Goal: Information Seeking & Learning: Learn about a topic

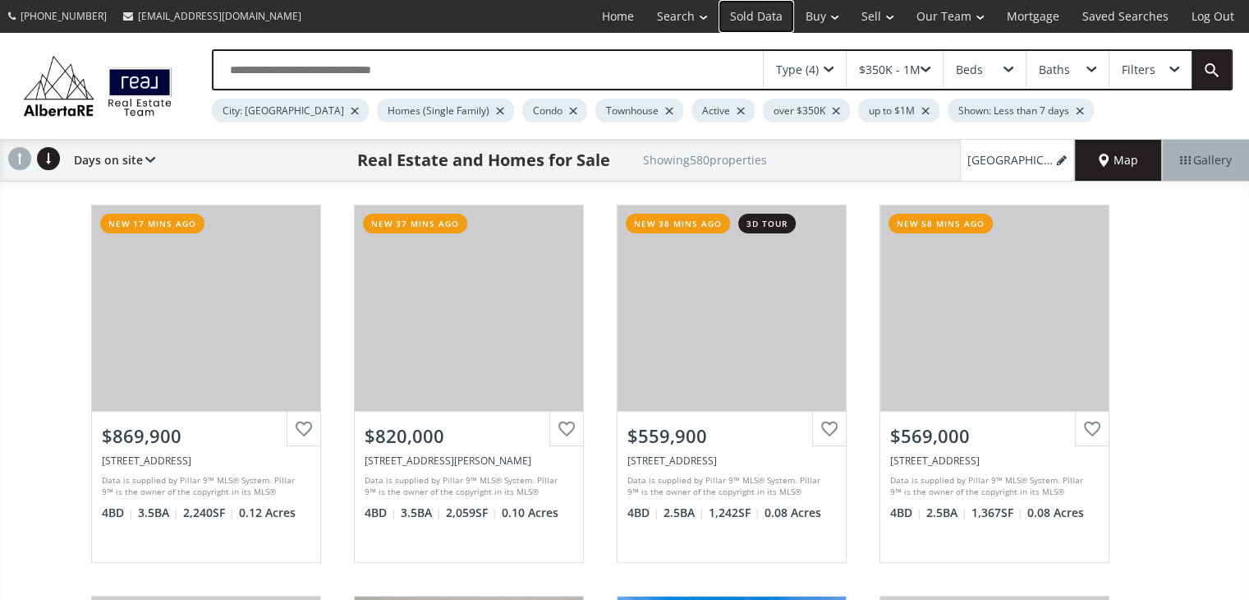
click at [752, 18] on link "Sold Data" at bounding box center [757, 16] width 76 height 33
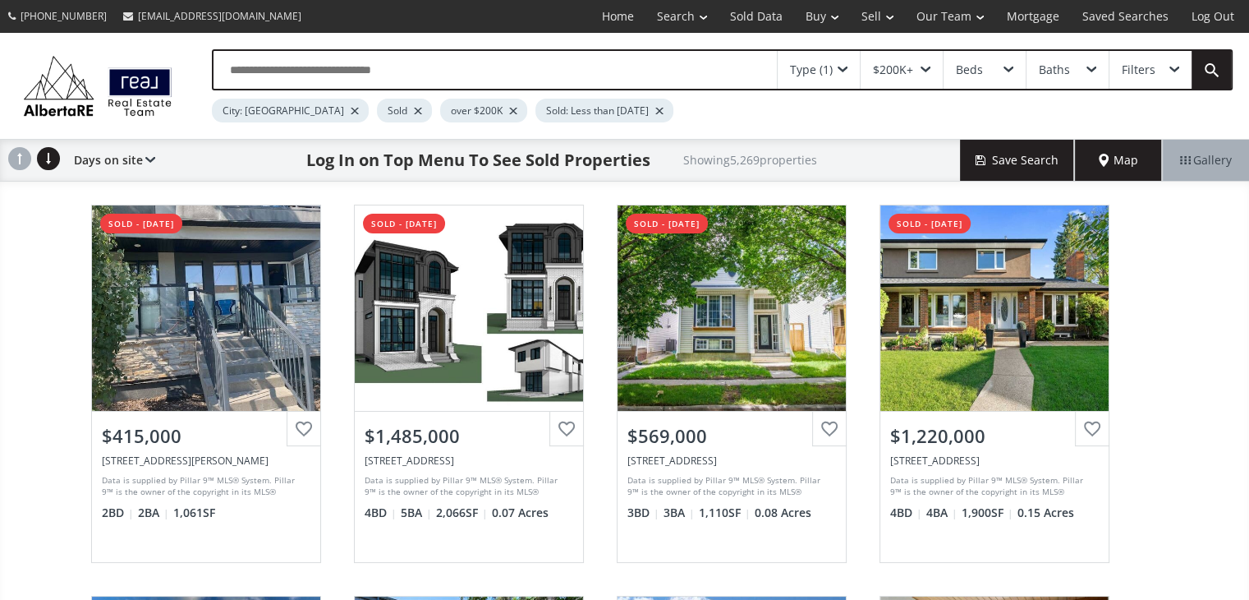
click at [1111, 165] on span "Map" at bounding box center [1118, 160] width 39 height 16
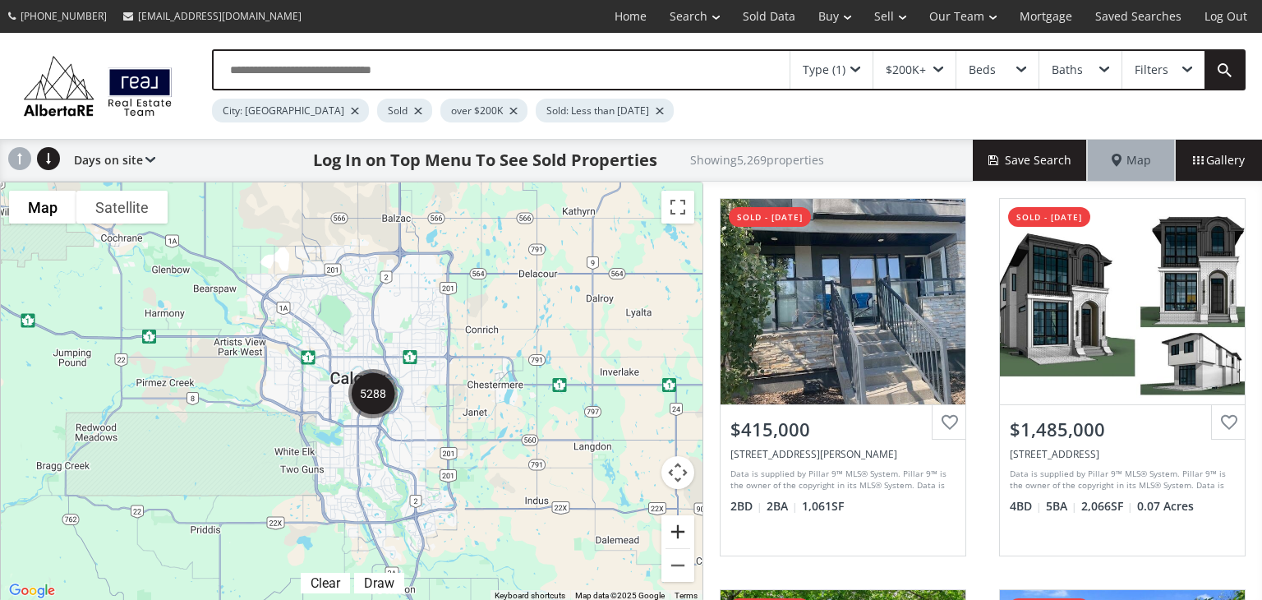
click at [683, 530] on button "Zoom in" at bounding box center [677, 531] width 33 height 33
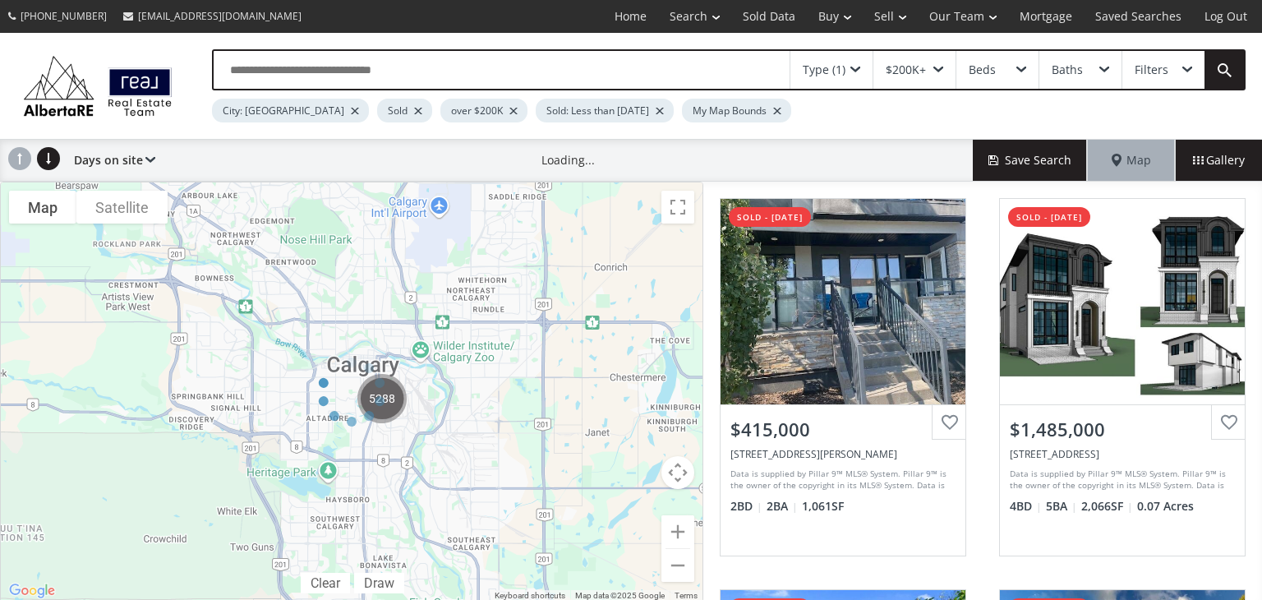
click at [683, 530] on div at bounding box center [351, 392] width 703 height 421
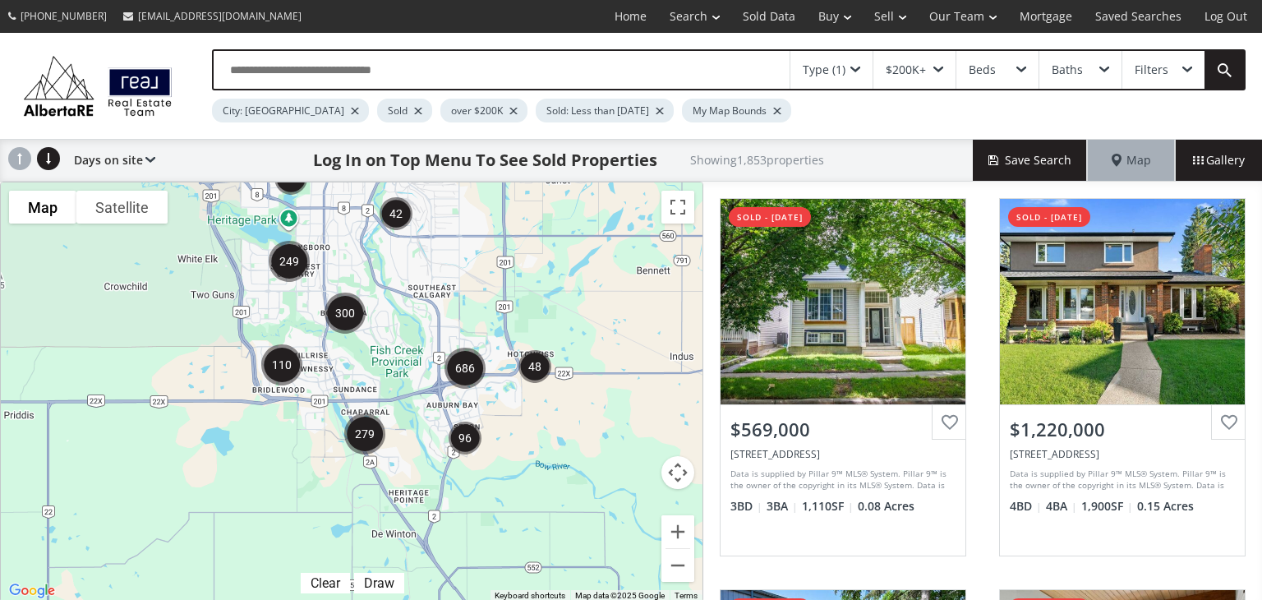
click at [366, 436] on img "279" at bounding box center [365, 434] width 54 height 54
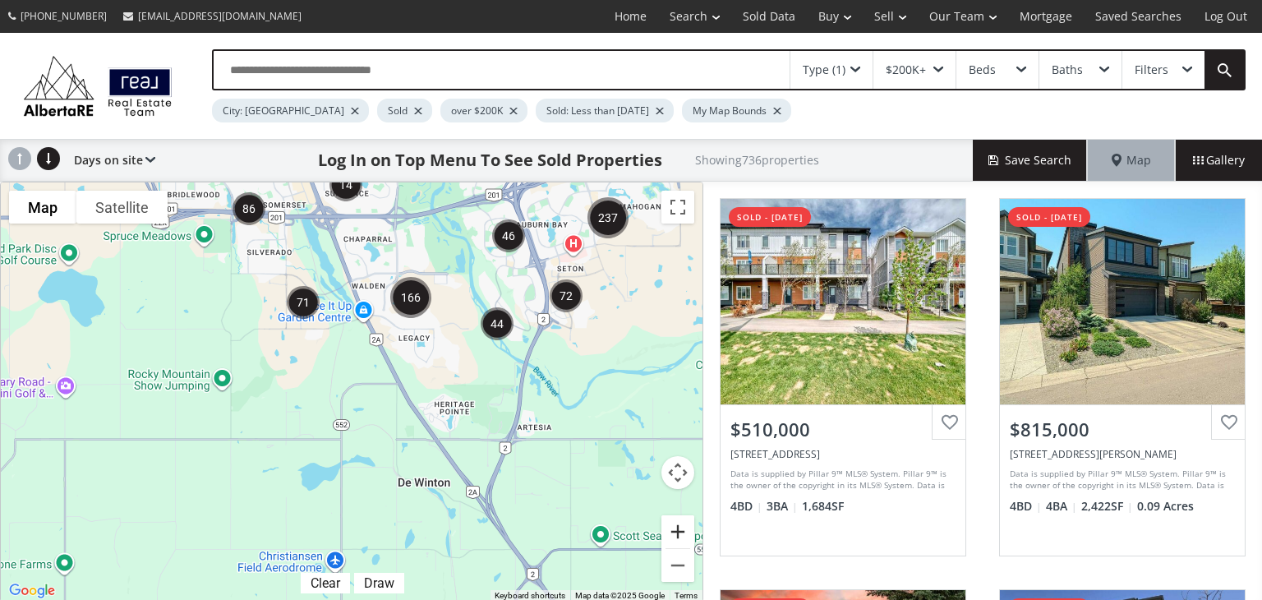
click at [690, 529] on button "Zoom in" at bounding box center [677, 531] width 33 height 33
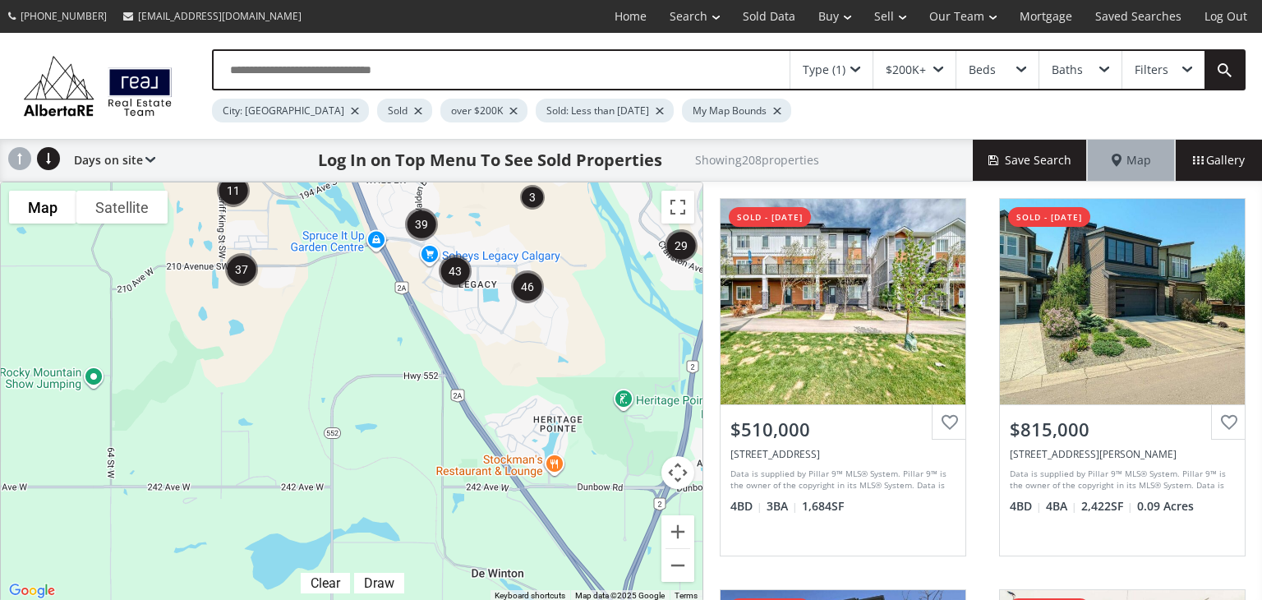
click at [473, 278] on img "43" at bounding box center [455, 271] width 46 height 46
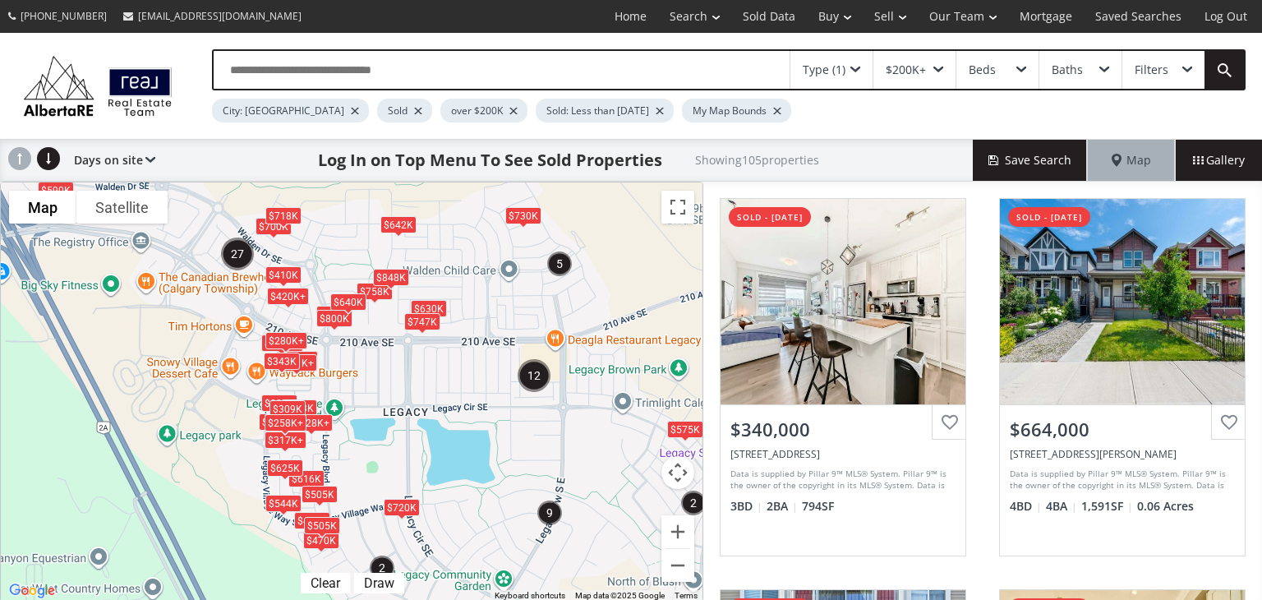
click at [656, 112] on div at bounding box center [660, 111] width 8 height 7
click at [509, 108] on div at bounding box center [513, 111] width 8 height 7
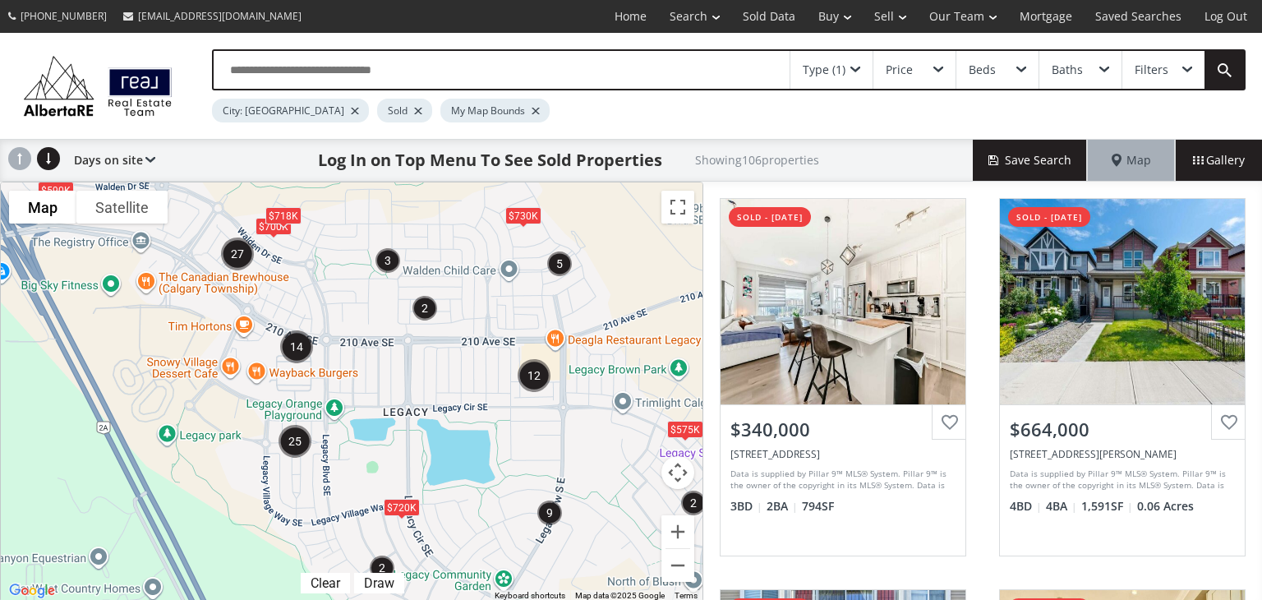
click at [935, 71] on span at bounding box center [938, 70] width 10 height 7
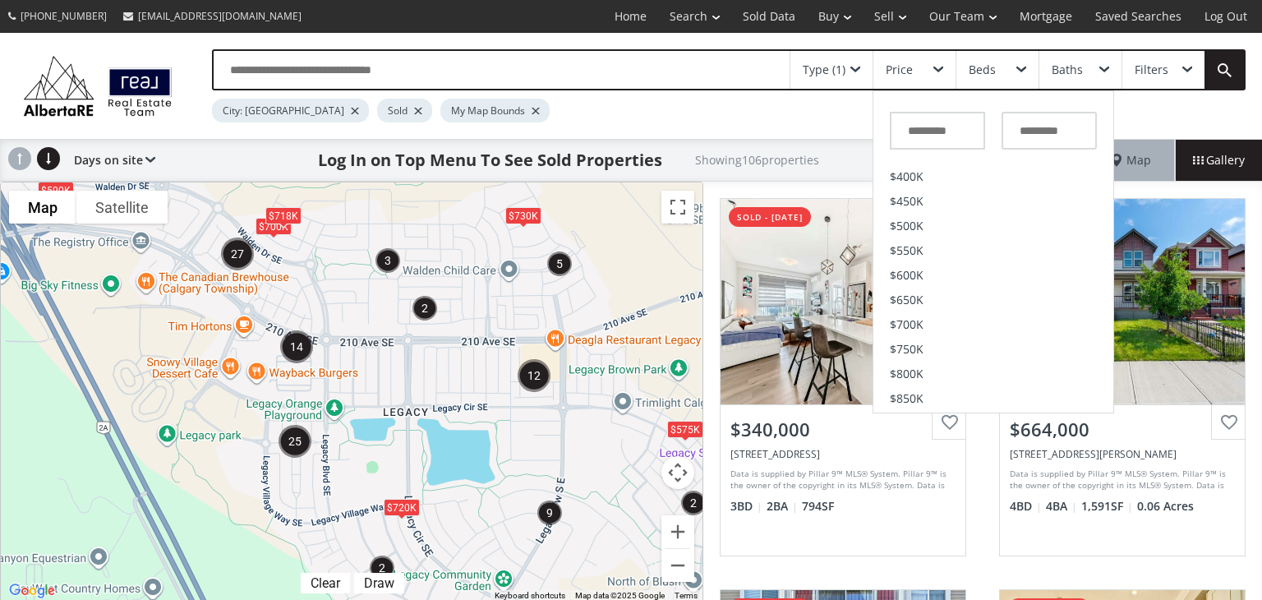
scroll to position [430, 0]
click at [992, 234] on li "$1M" at bounding box center [993, 232] width 240 height 25
type input "*********"
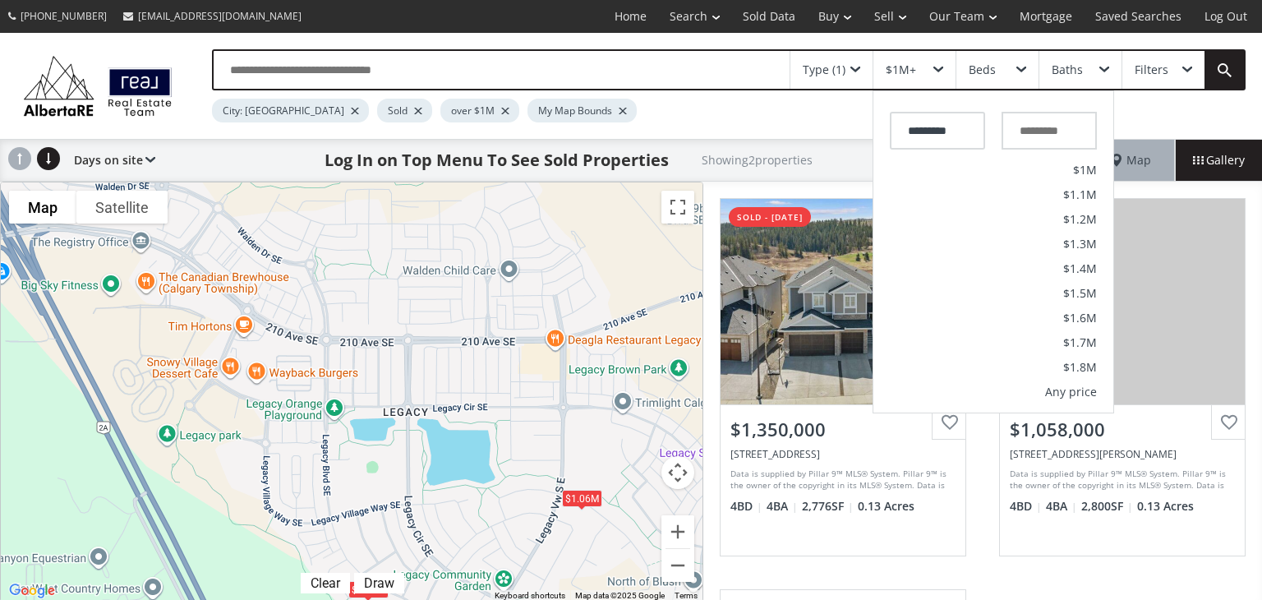
click at [585, 497] on div "$1.06M" at bounding box center [582, 498] width 40 height 17
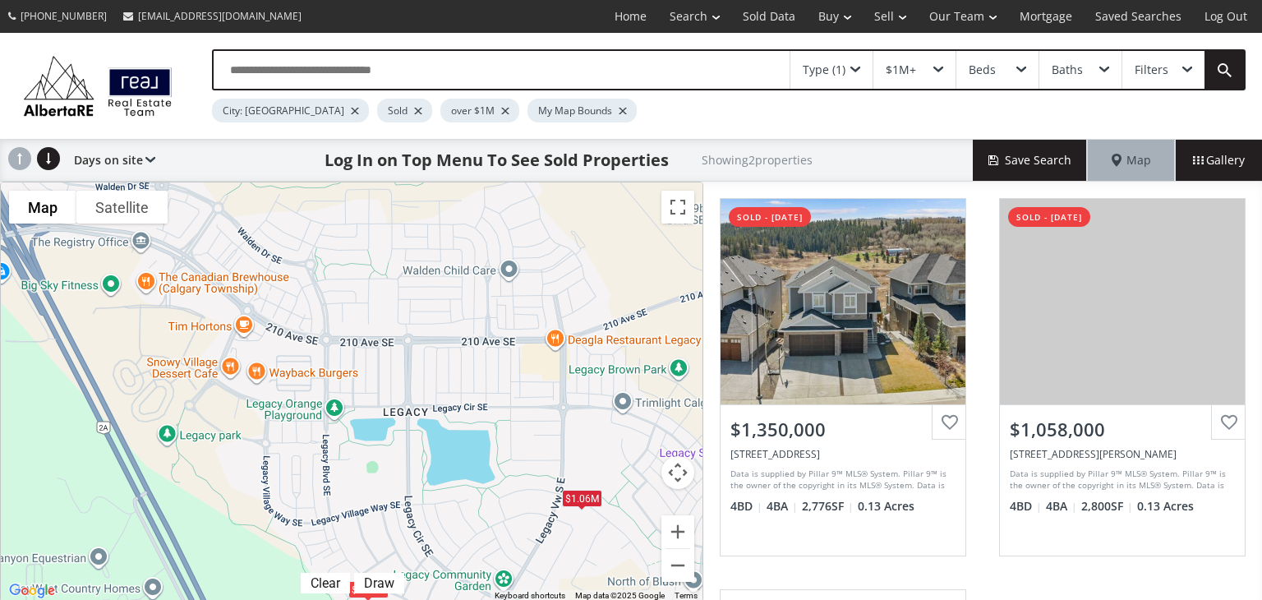
click at [1180, 70] on div "Filters" at bounding box center [1163, 70] width 82 height 38
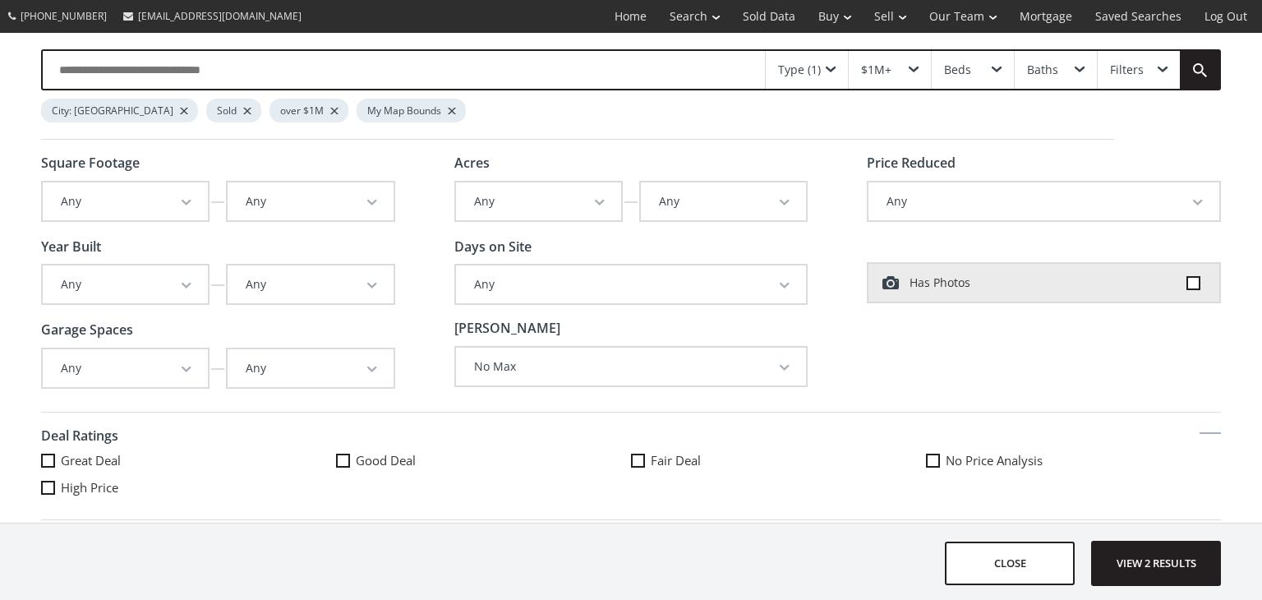
click at [821, 76] on div "Type (1)" at bounding box center [807, 70] width 82 height 38
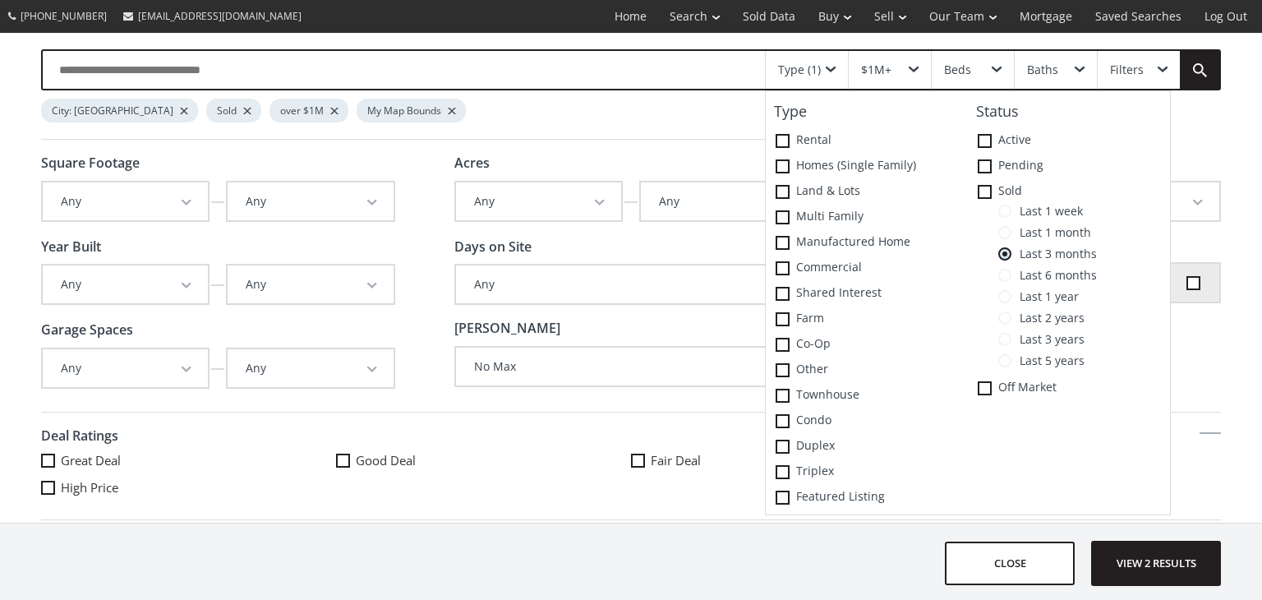
click at [1006, 294] on span at bounding box center [1004, 296] width 13 height 13
click at [1138, 566] on span "View 4 results" at bounding box center [1156, 563] width 120 height 44
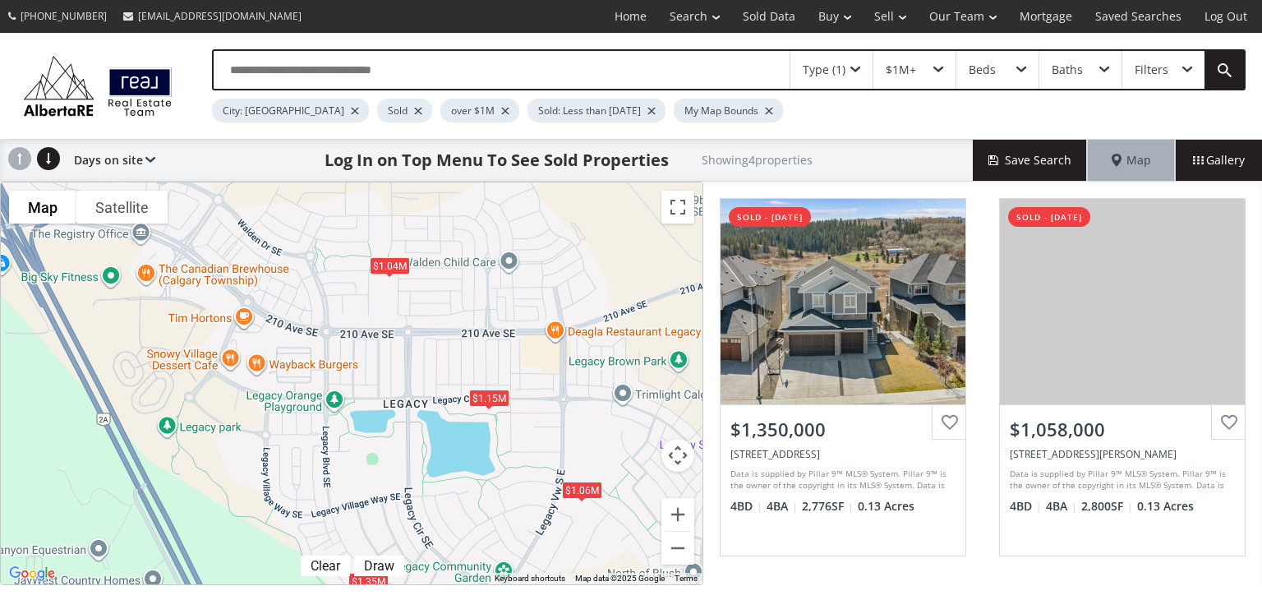
scroll to position [352, 0]
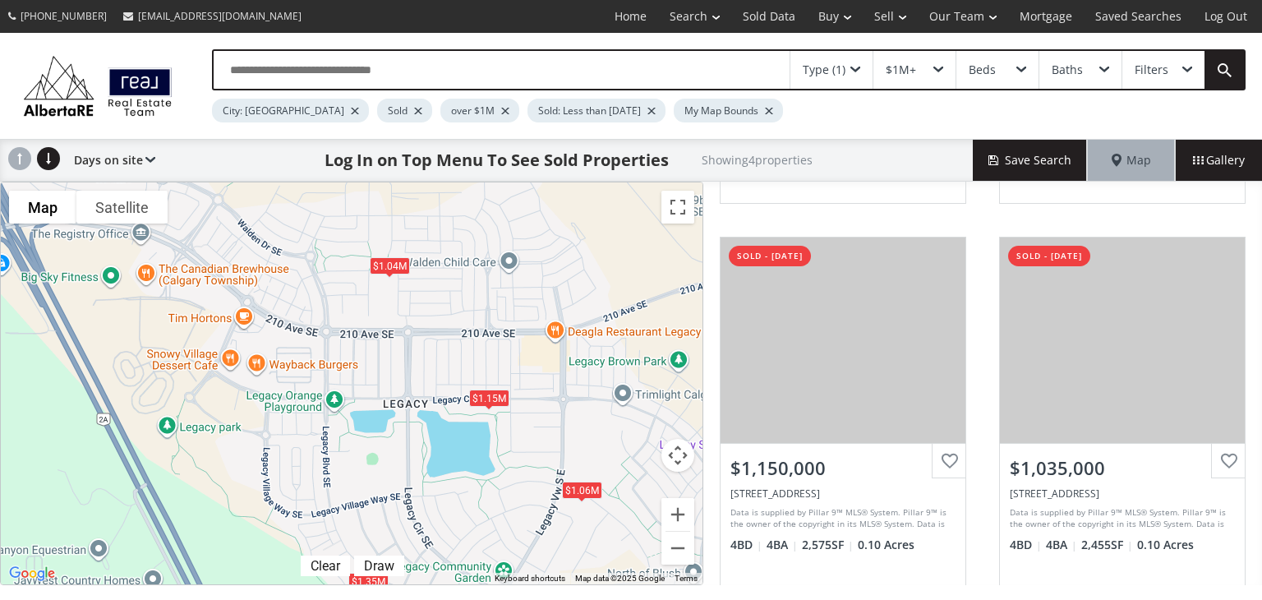
click at [481, 400] on div "$1.15M" at bounding box center [489, 397] width 40 height 17
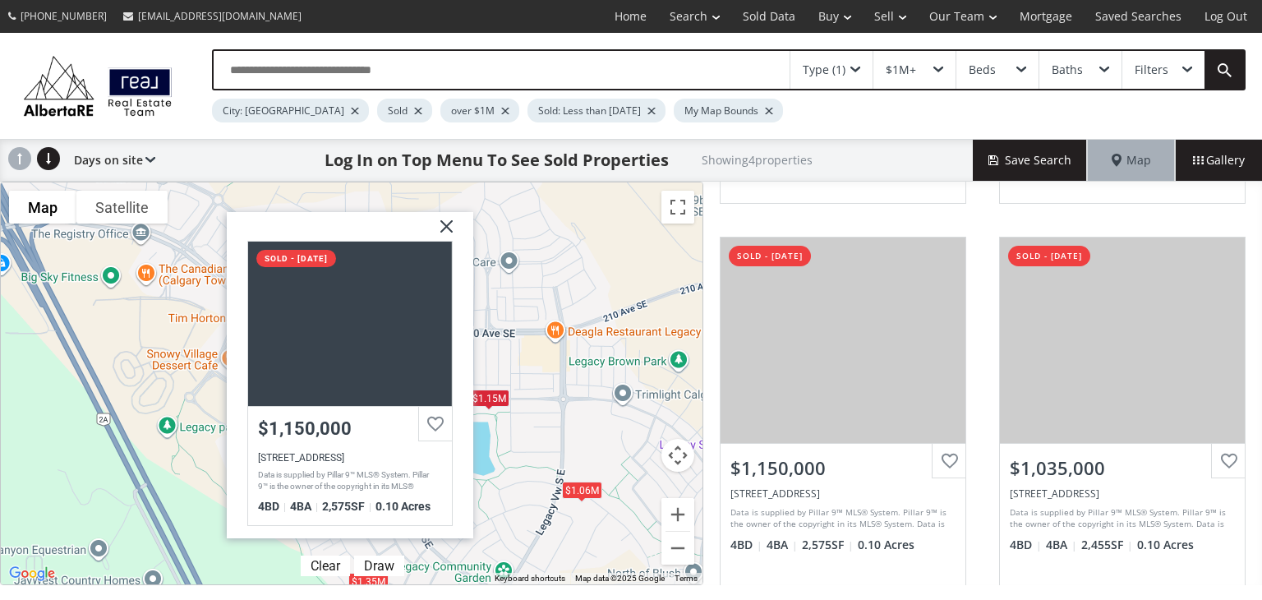
click at [412, 349] on div at bounding box center [350, 324] width 204 height 164
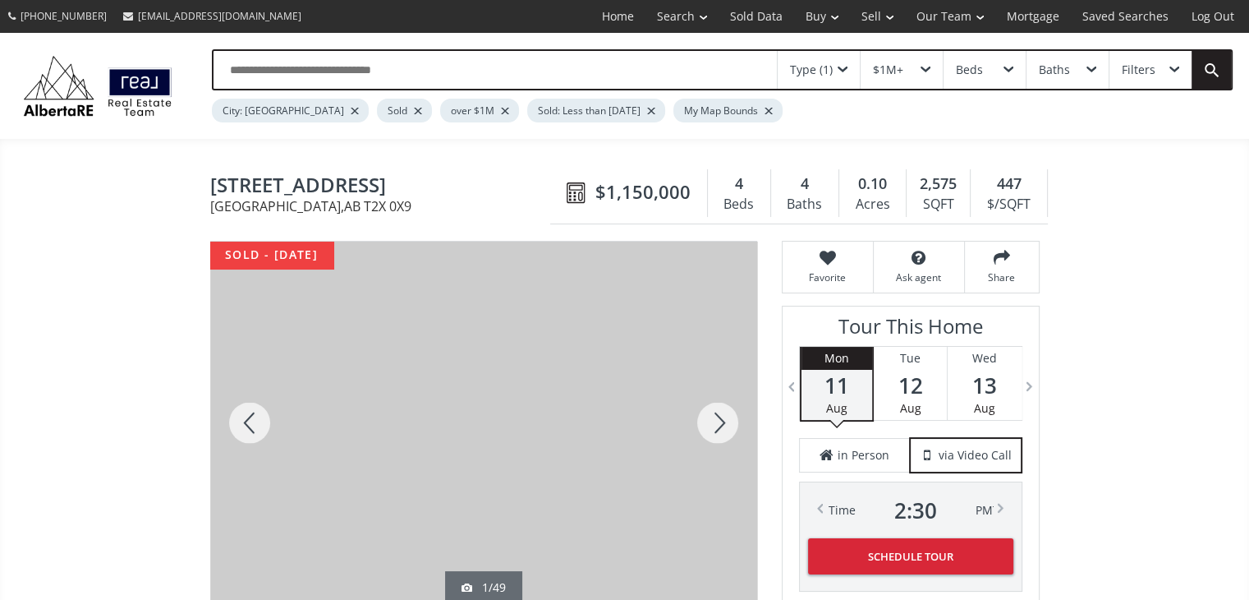
click at [729, 418] on div at bounding box center [718, 423] width 79 height 362
click at [732, 419] on div at bounding box center [718, 423] width 79 height 362
click at [733, 421] on div at bounding box center [718, 423] width 79 height 362
click at [734, 421] on div at bounding box center [718, 423] width 79 height 362
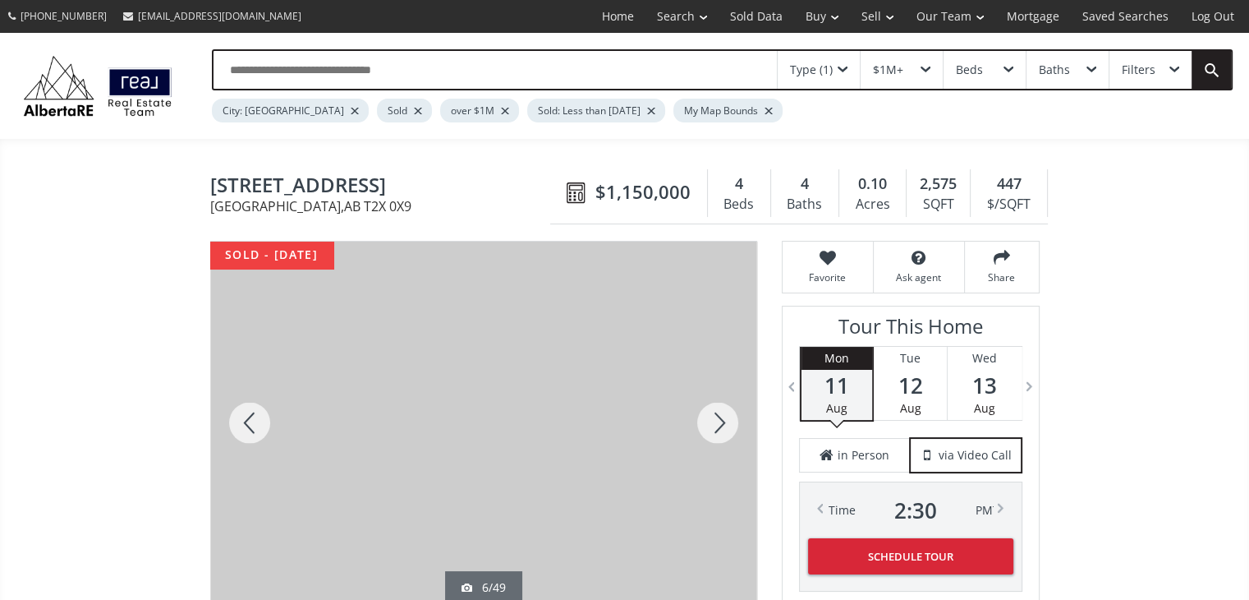
click at [734, 422] on div at bounding box center [718, 423] width 79 height 362
click at [729, 418] on div at bounding box center [718, 423] width 79 height 362
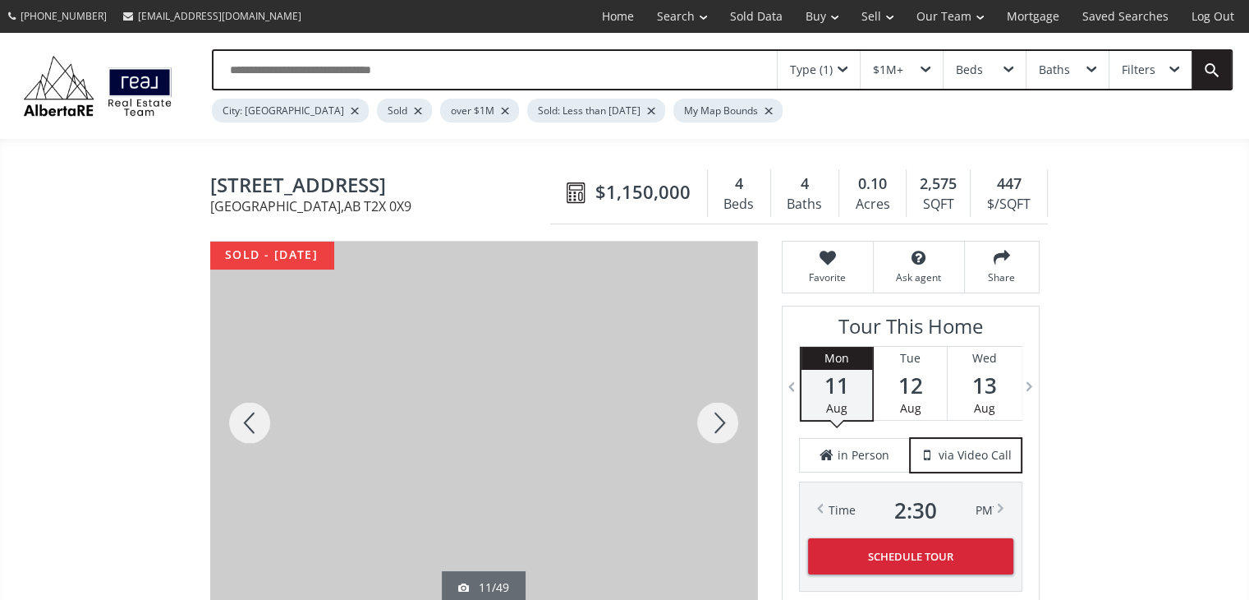
click at [729, 418] on div at bounding box center [718, 423] width 79 height 362
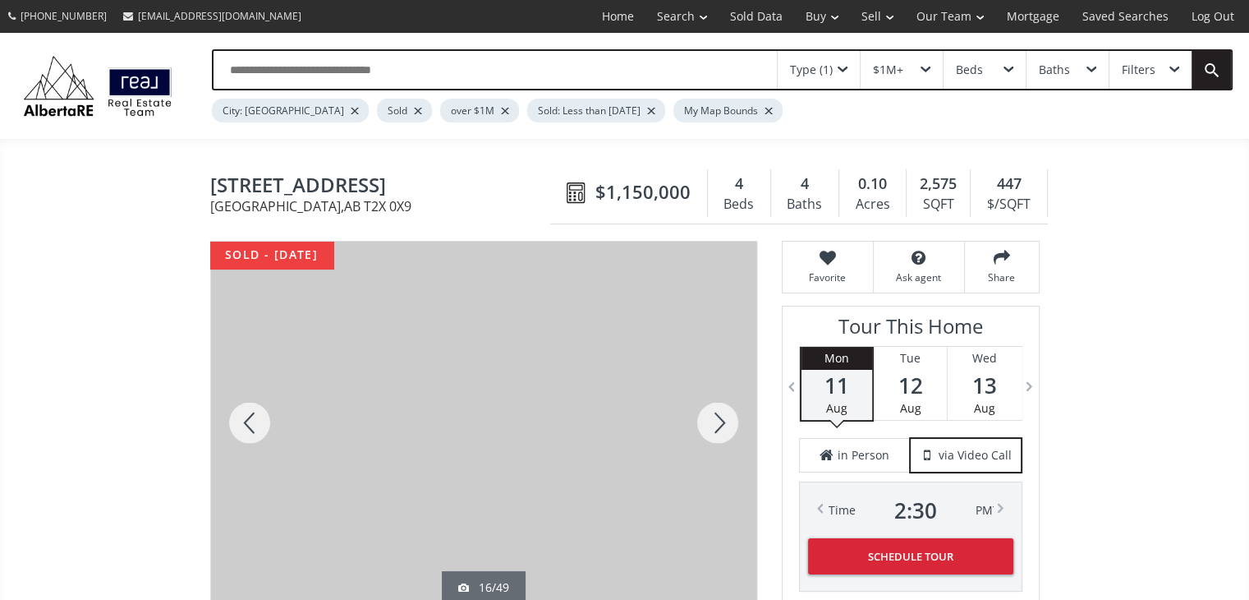
click at [729, 418] on div at bounding box center [718, 423] width 79 height 362
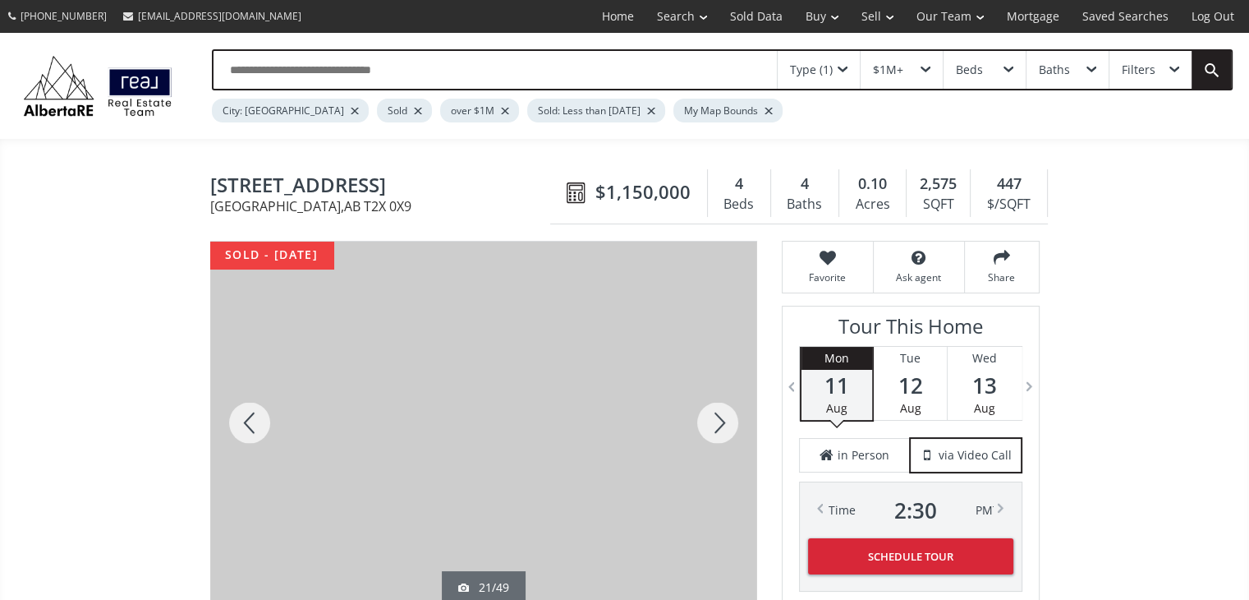
click at [729, 418] on div at bounding box center [718, 423] width 79 height 362
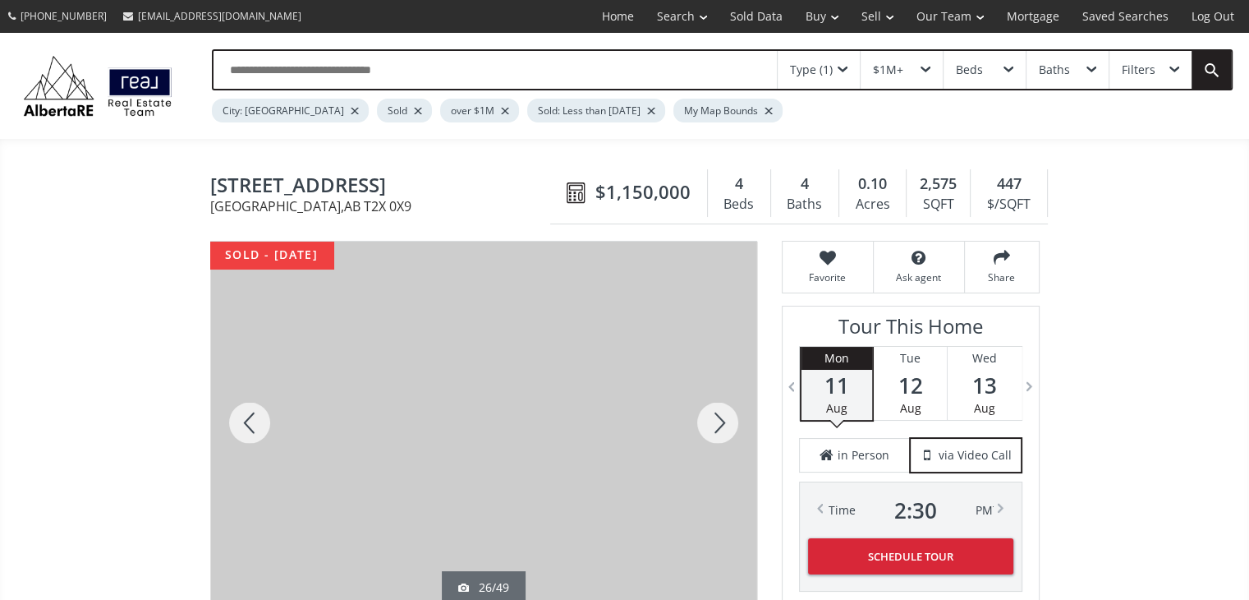
click at [729, 418] on div at bounding box center [718, 423] width 79 height 362
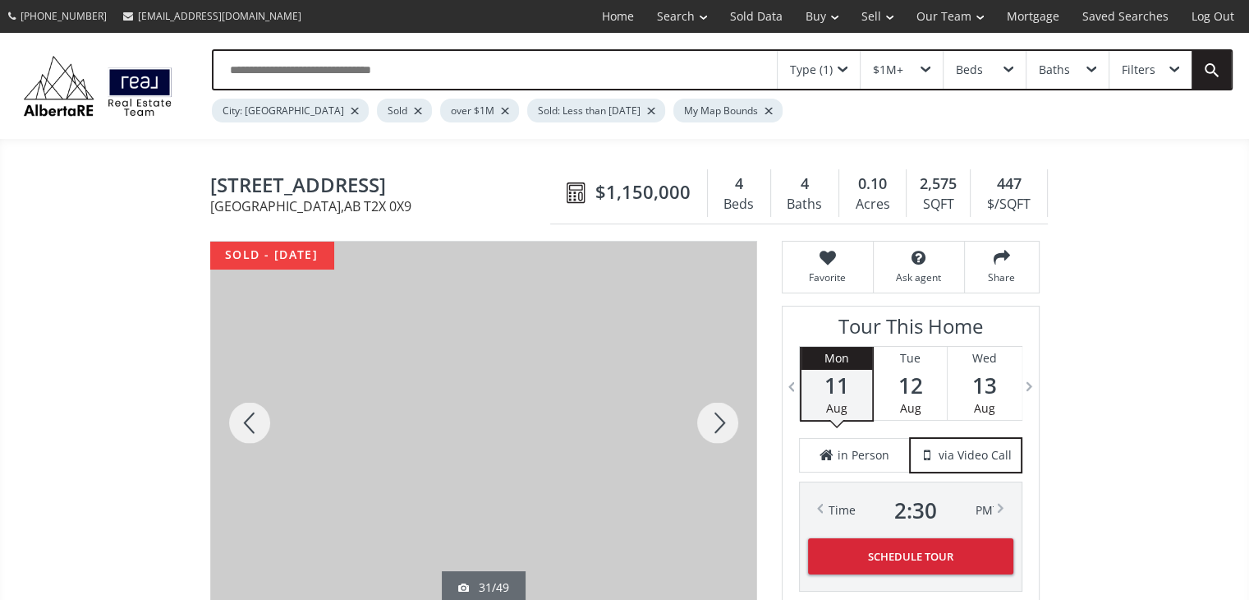
click at [729, 420] on div at bounding box center [718, 423] width 79 height 362
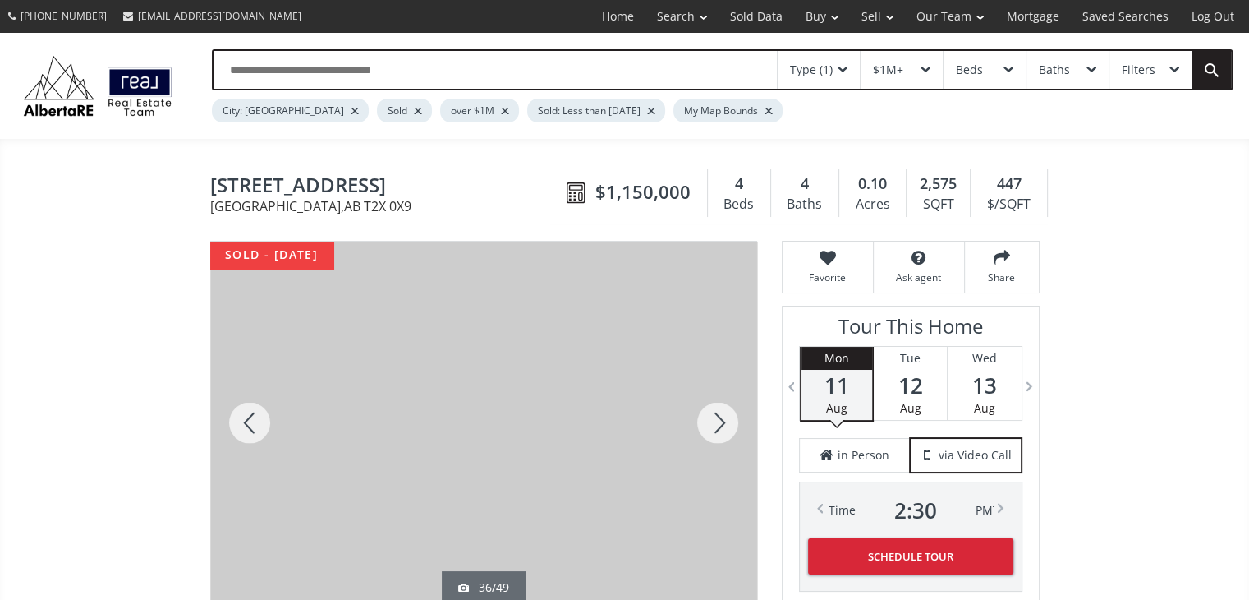
click at [729, 420] on div at bounding box center [718, 423] width 79 height 362
click at [729, 421] on div at bounding box center [718, 423] width 79 height 362
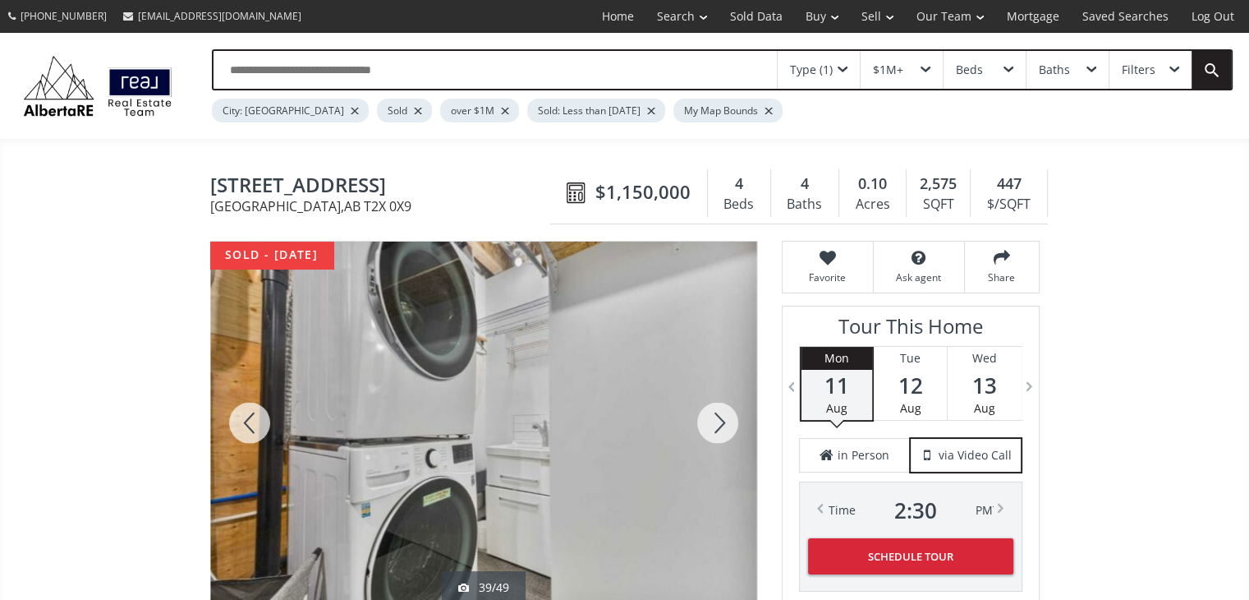
click at [729, 421] on div at bounding box center [718, 423] width 79 height 362
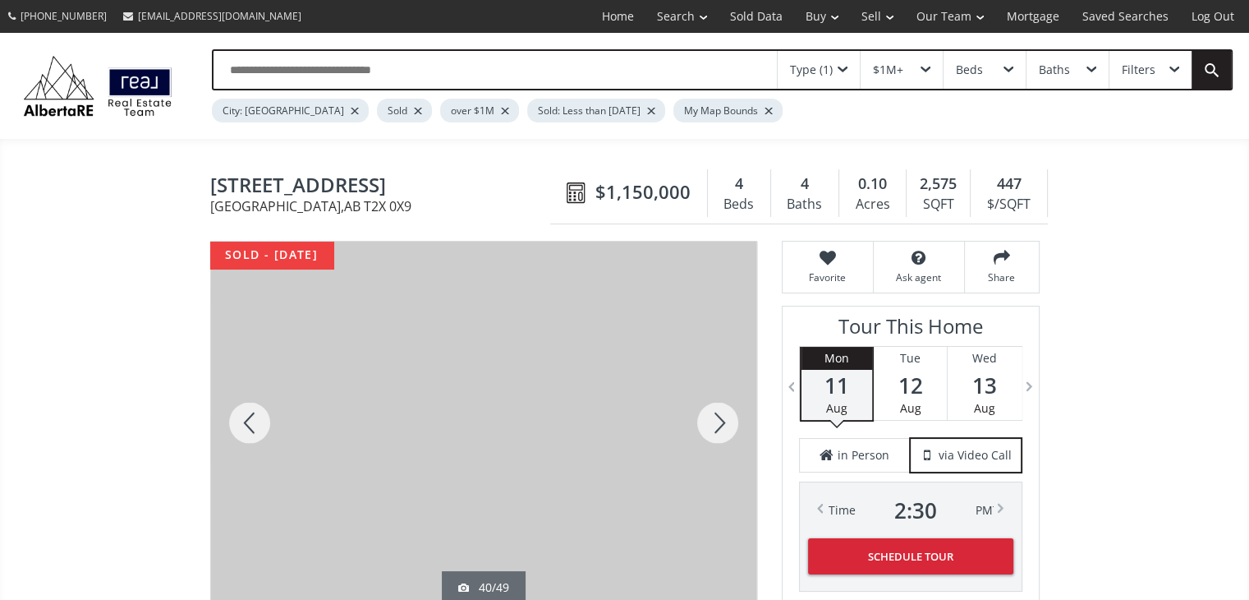
click at [729, 421] on div at bounding box center [718, 423] width 79 height 362
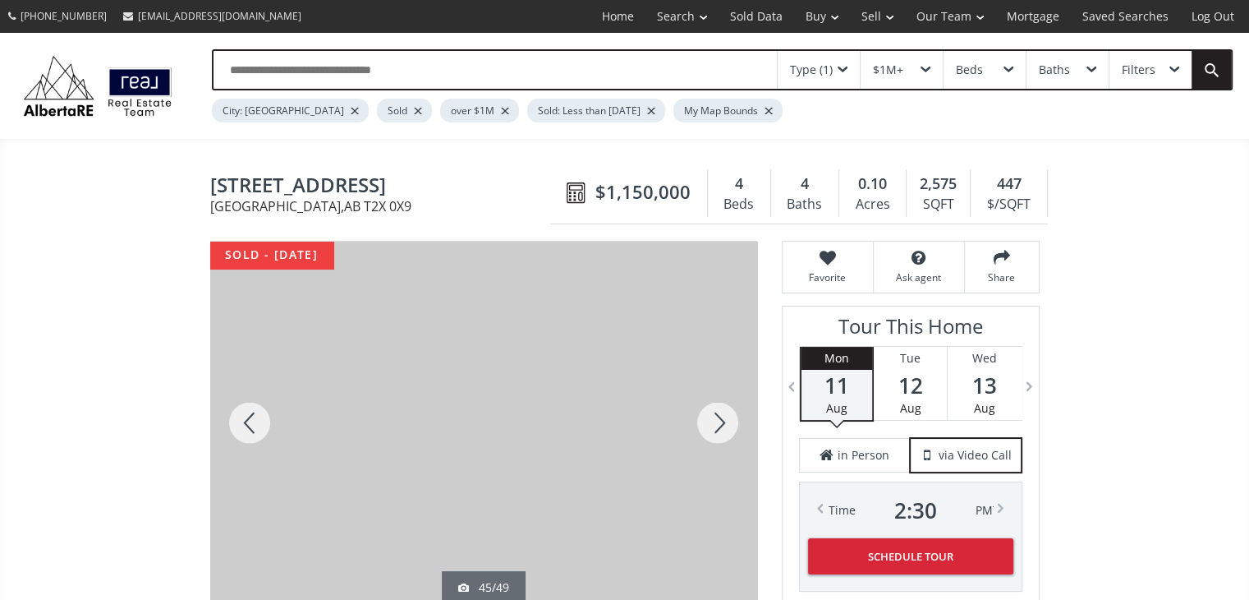
click at [729, 421] on div at bounding box center [718, 423] width 79 height 362
click at [654, 383] on div at bounding box center [483, 423] width 547 height 362
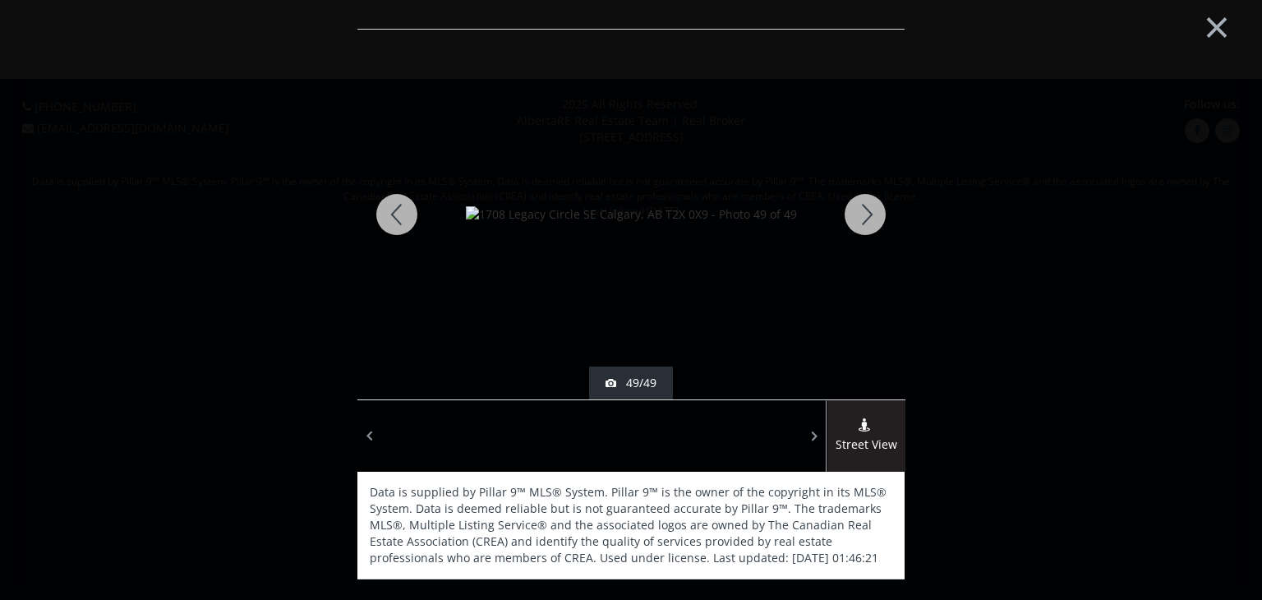
click at [867, 219] on div at bounding box center [865, 215] width 79 height 370
click at [868, 223] on div at bounding box center [865, 215] width 79 height 370
click at [1213, 23] on button "×" at bounding box center [1216, 25] width 90 height 67
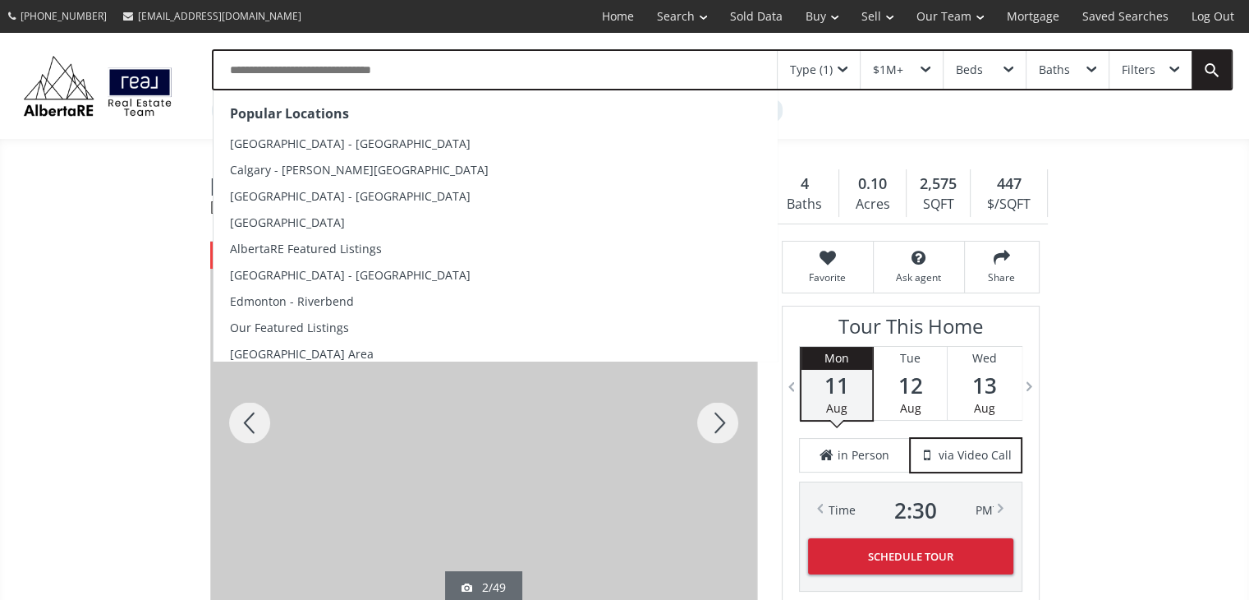
click at [324, 67] on input "text" at bounding box center [496, 70] width 564 height 38
